Goal: Information Seeking & Learning: Find specific page/section

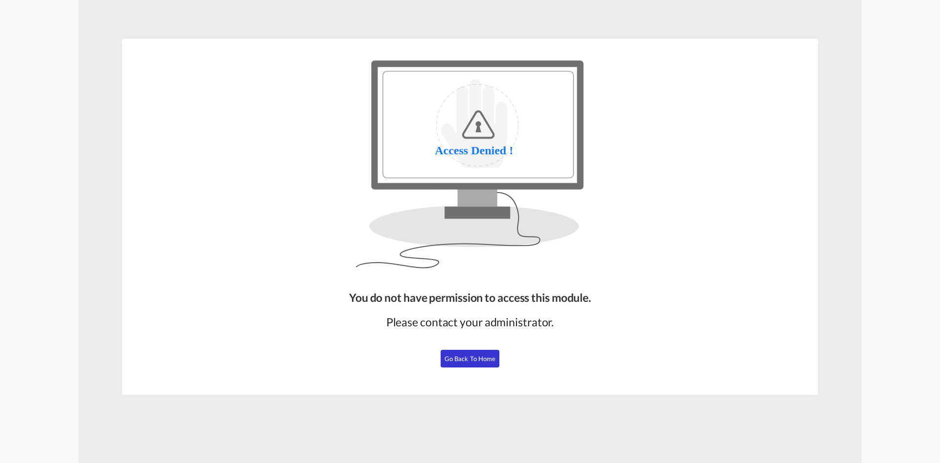
click at [478, 364] on button "Go Back to Home" at bounding box center [470, 359] width 59 height 18
drag, startPoint x: 467, startPoint y: 360, endPoint x: 597, endPoint y: 327, distance: 135.0
click at [467, 360] on span "Go Back to Home" at bounding box center [470, 358] width 51 height 8
